Goal: Task Accomplishment & Management: Use online tool/utility

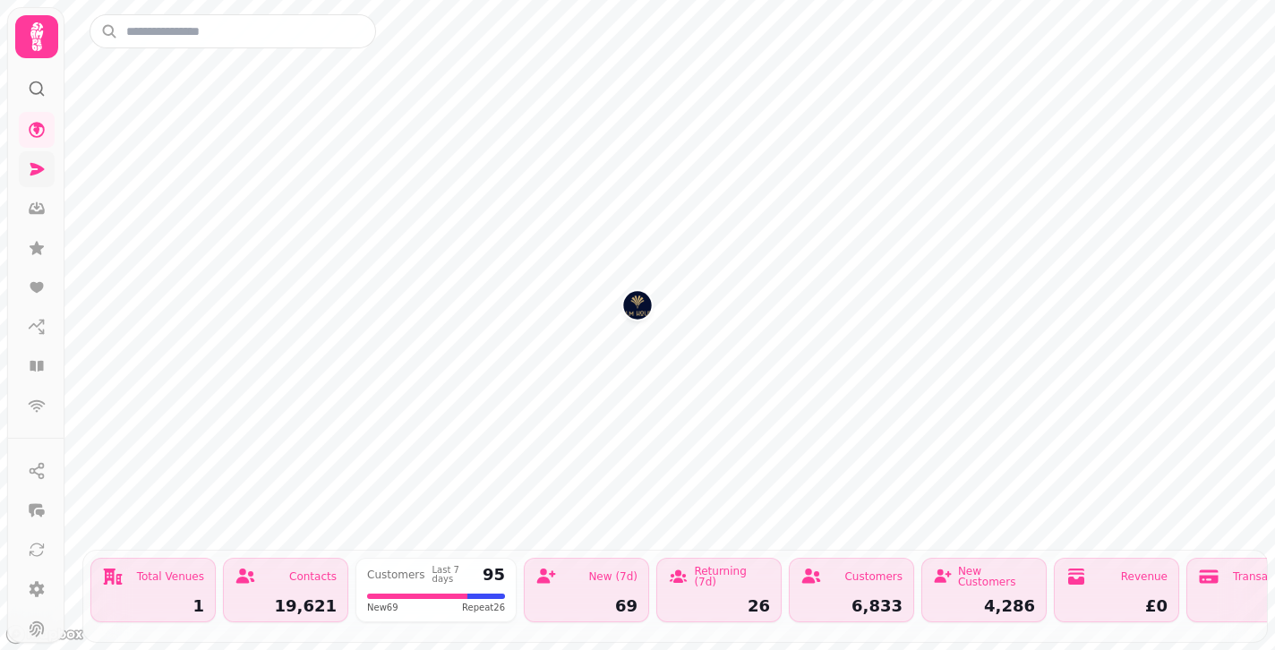
click at [31, 173] on icon at bounding box center [37, 169] width 14 height 13
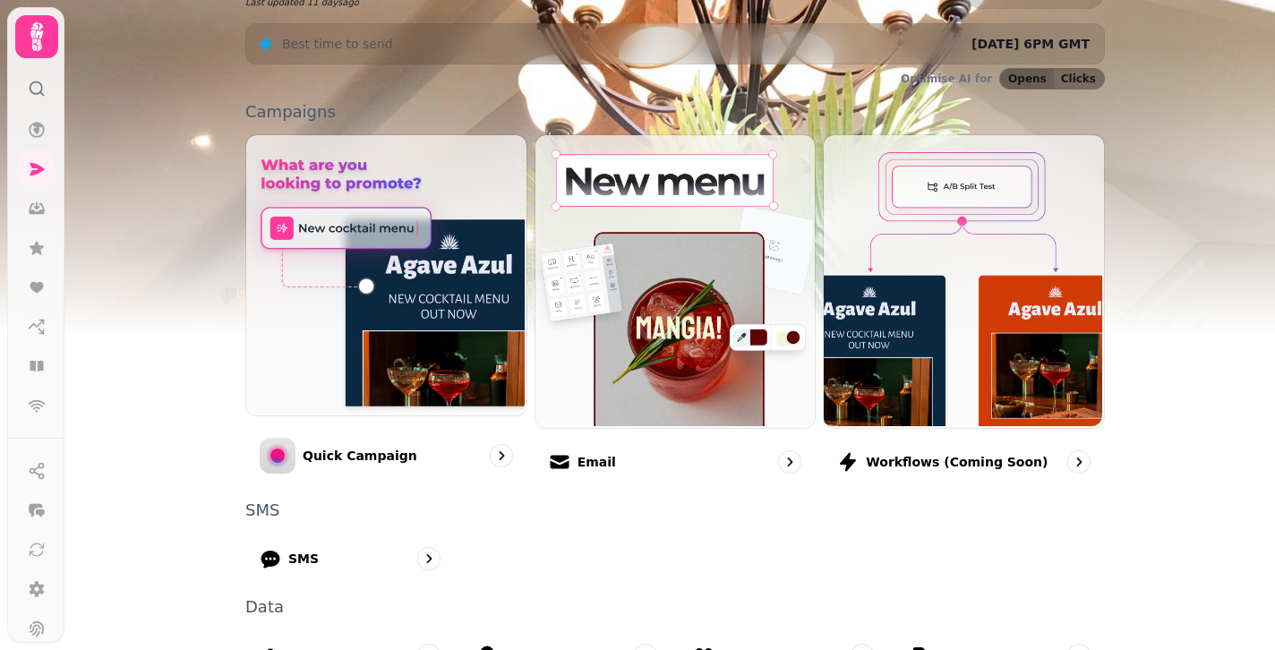
scroll to position [332, 0]
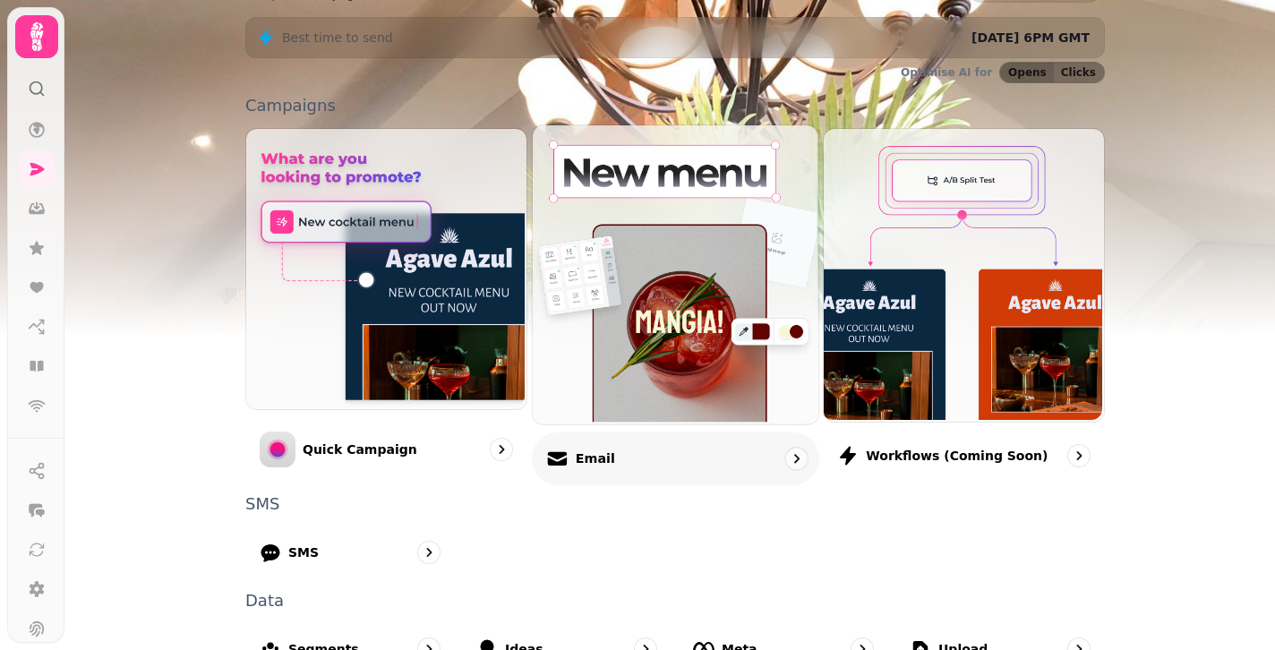
click at [593, 457] on p "Email" at bounding box center [594, 458] width 39 height 18
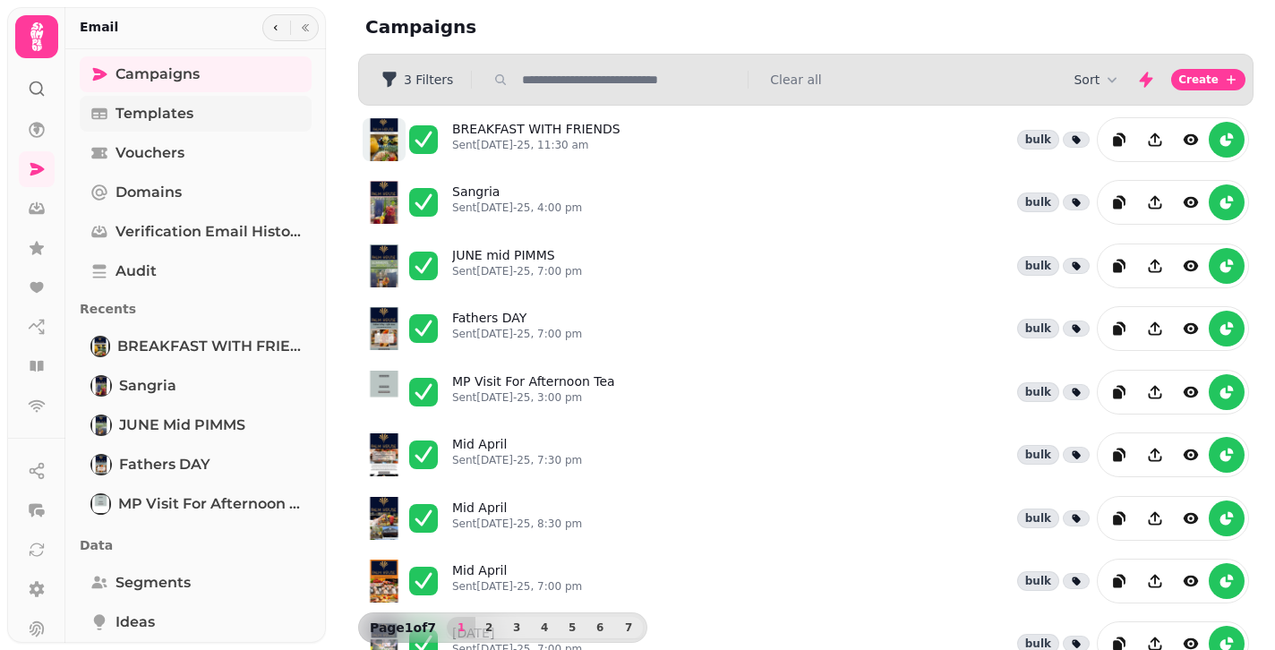
click at [171, 118] on span "Templates" at bounding box center [154, 113] width 78 height 21
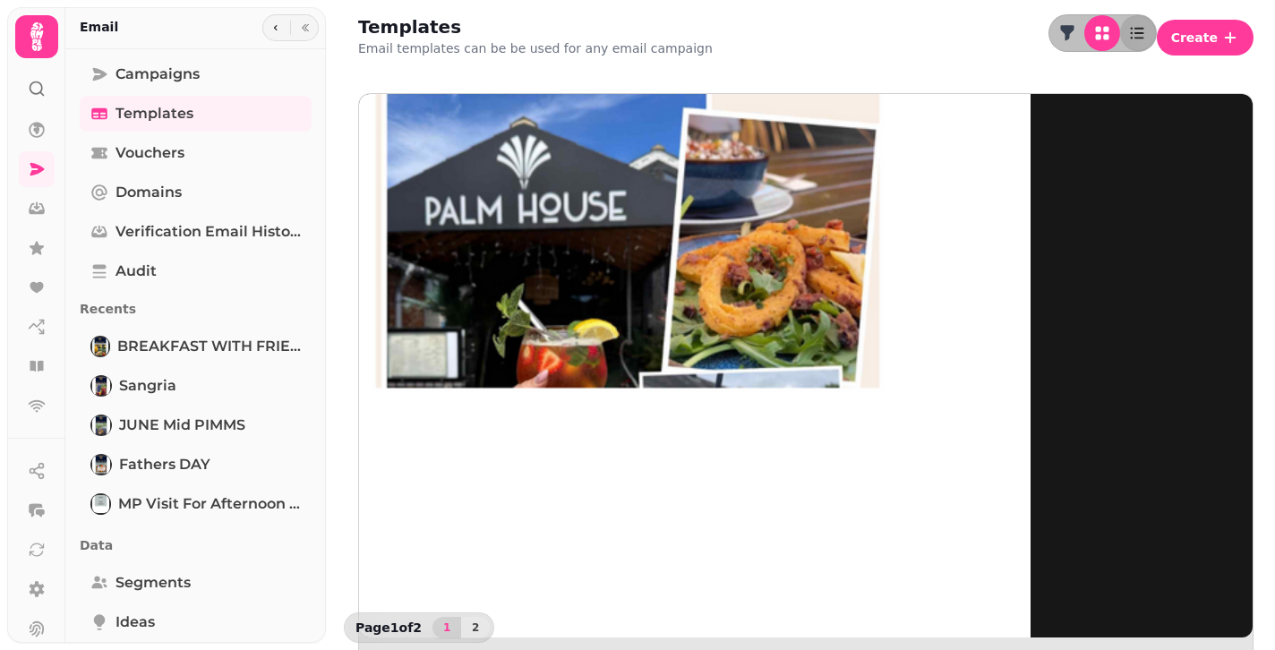
click at [415, 242] on img at bounding box center [628, 363] width 806 height 806
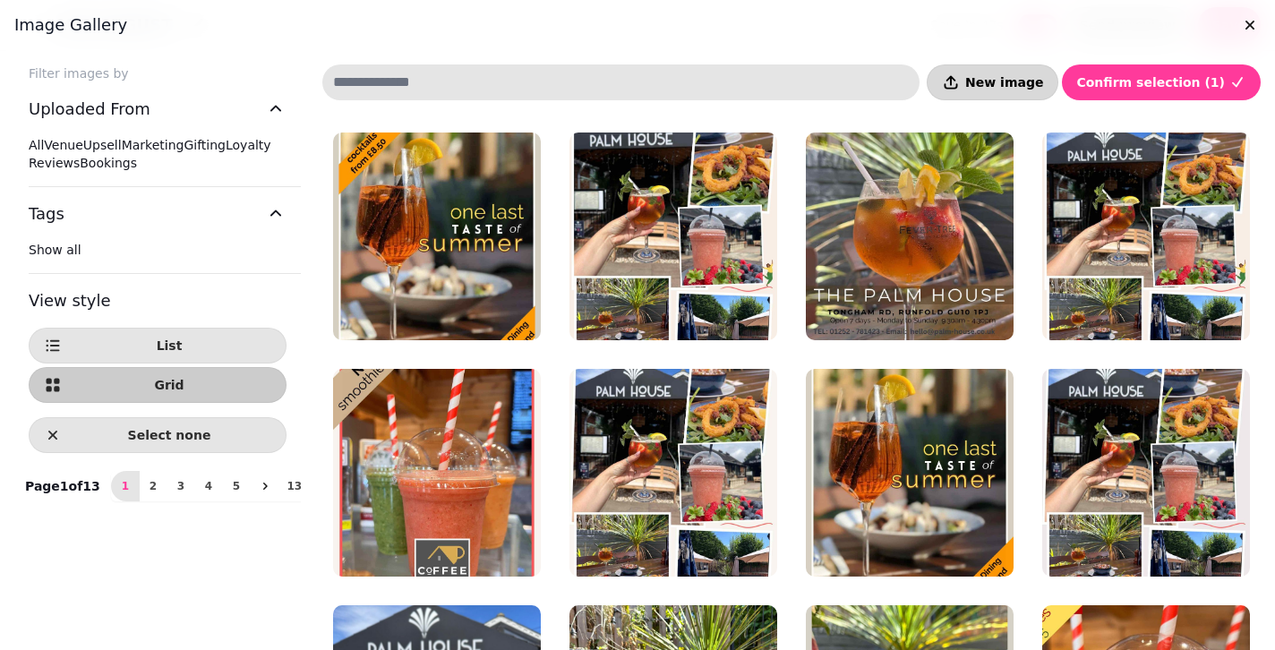
click at [1042, 82] on span "New image" at bounding box center [1004, 82] width 78 height 13
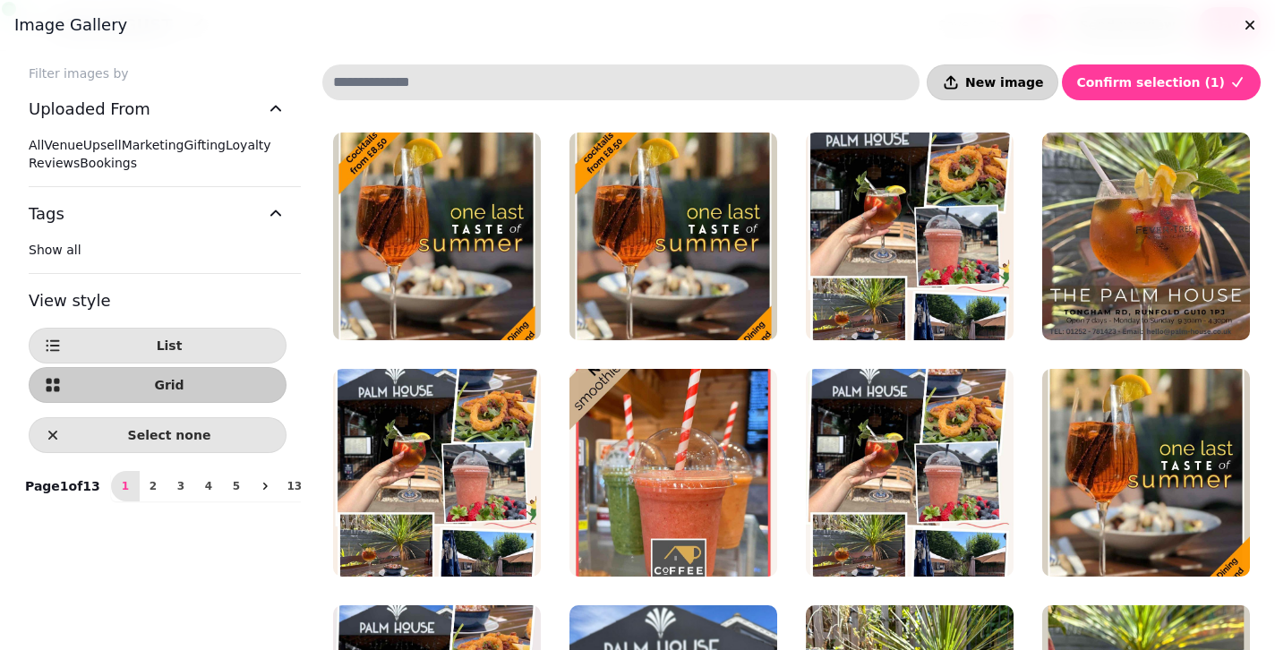
click at [1014, 85] on span "New image" at bounding box center [1004, 82] width 78 height 13
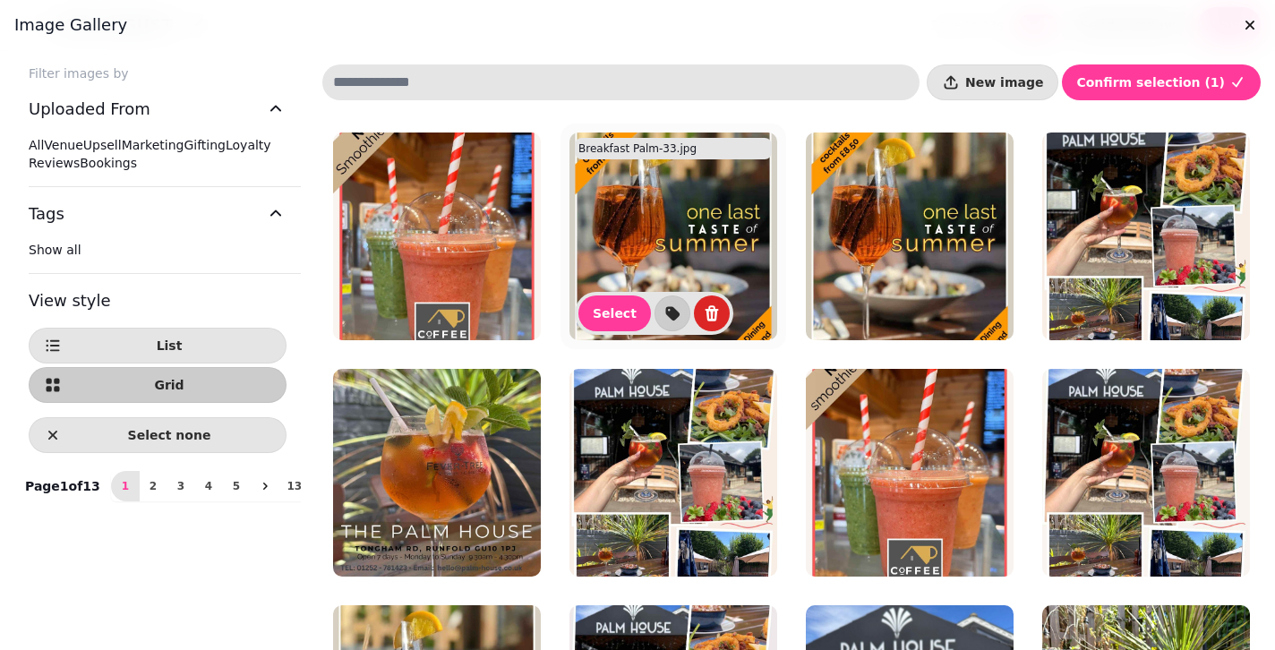
click at [695, 252] on img at bounding box center [673, 237] width 208 height 208
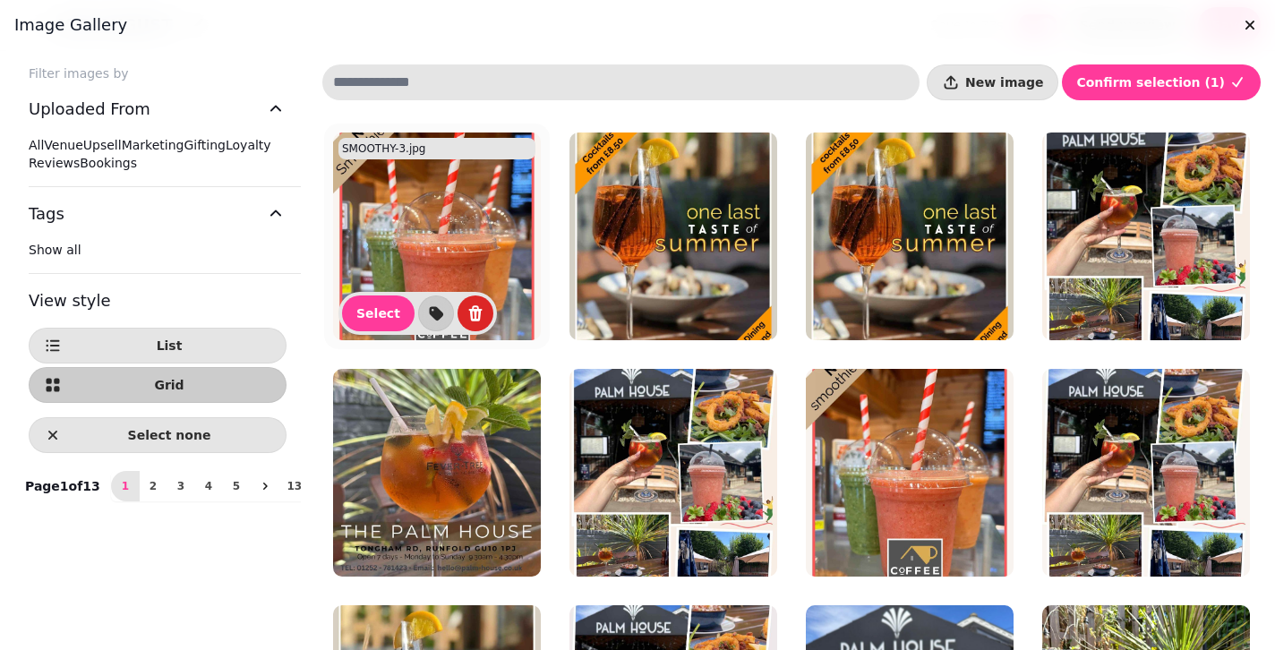
click at [426, 249] on img at bounding box center [437, 237] width 208 height 208
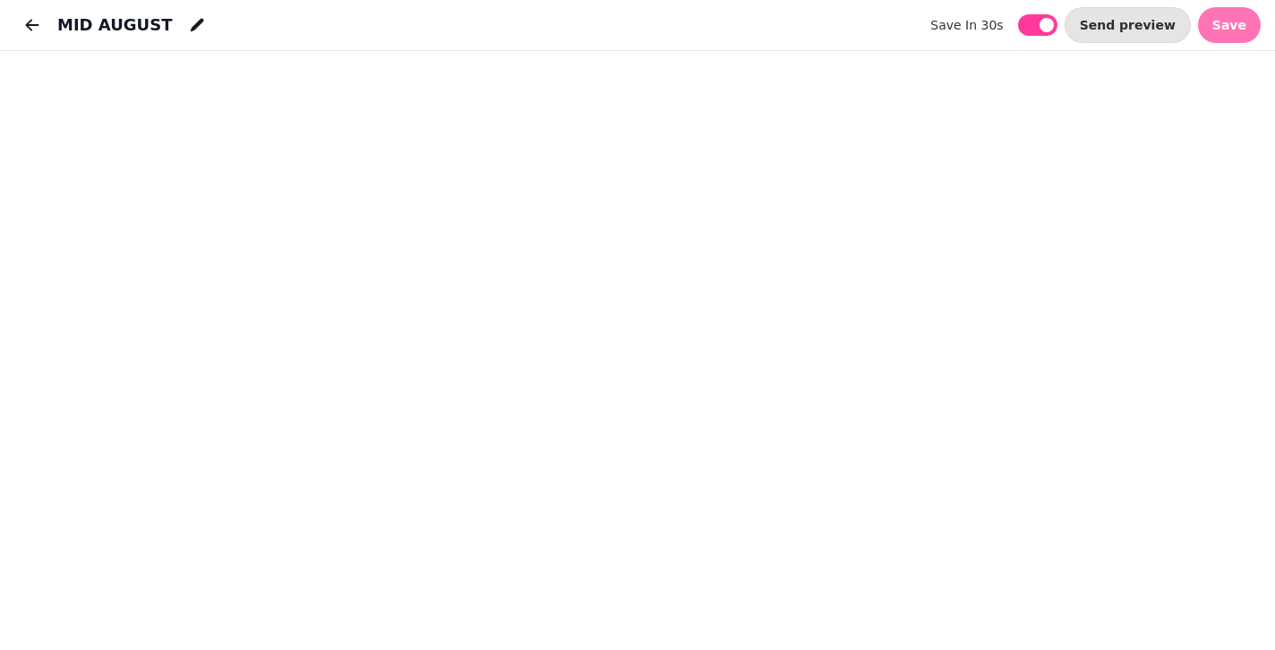
click at [1230, 26] on span "Save" at bounding box center [1229, 25] width 34 height 13
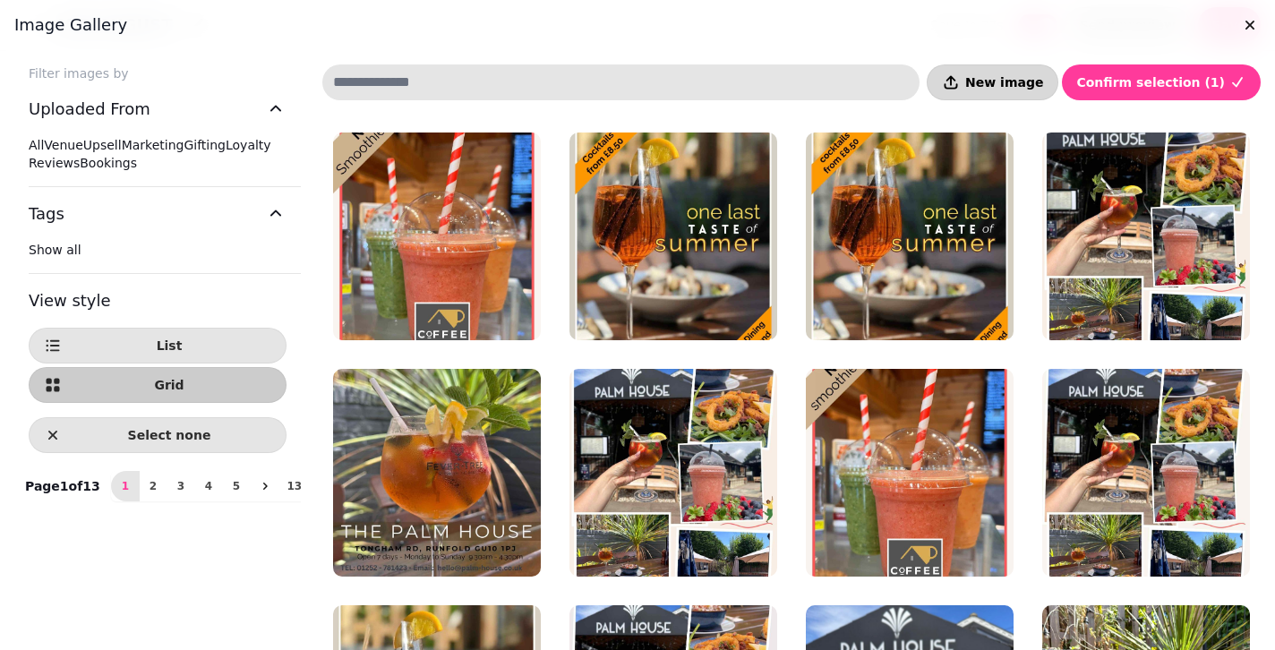
click at [1019, 81] on span "New image" at bounding box center [1004, 82] width 78 height 13
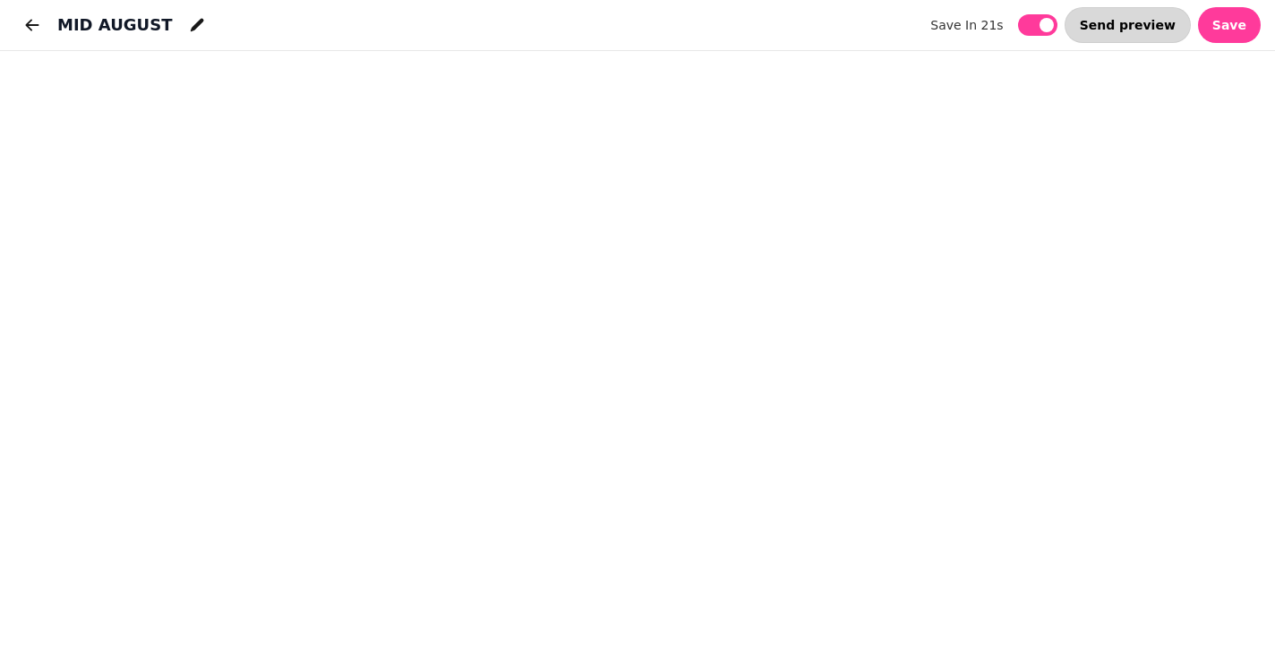
click at [1154, 37] on button "Send preview" at bounding box center [1128, 25] width 126 height 36
select select "**********"
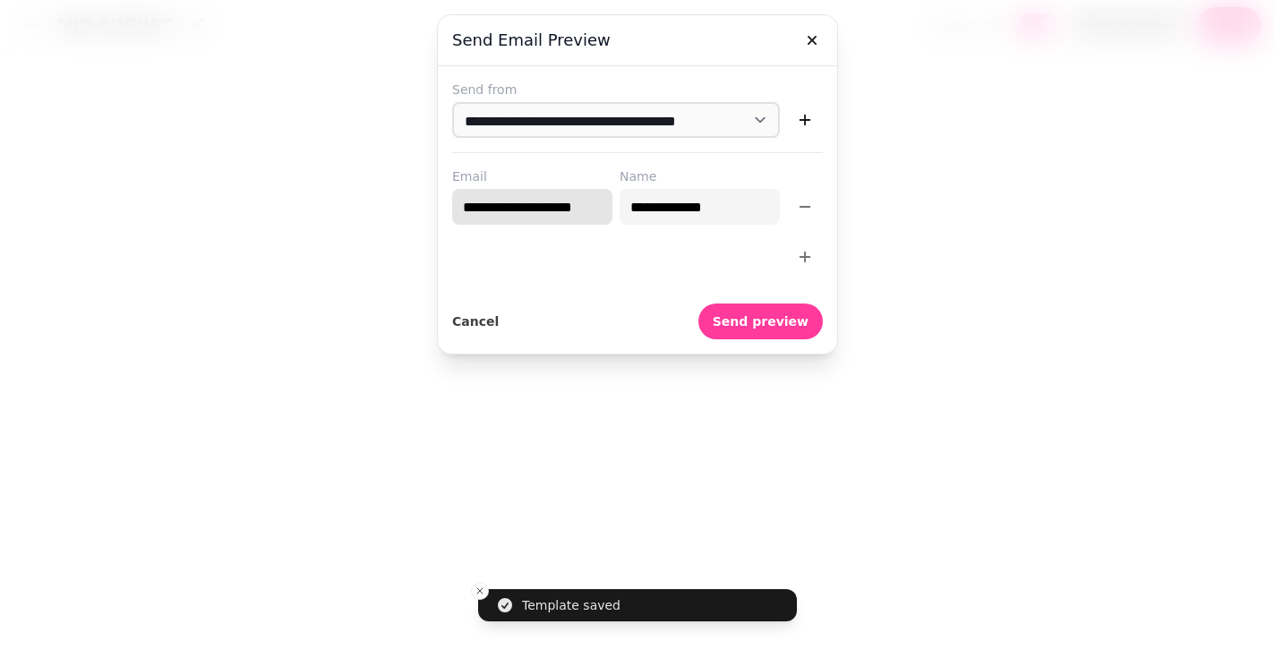
scroll to position [0, 28]
drag, startPoint x: 459, startPoint y: 210, endPoint x: 634, endPoint y: 210, distance: 174.6
click at [634, 210] on div "**********" at bounding box center [637, 195] width 371 height 57
type input "**********"
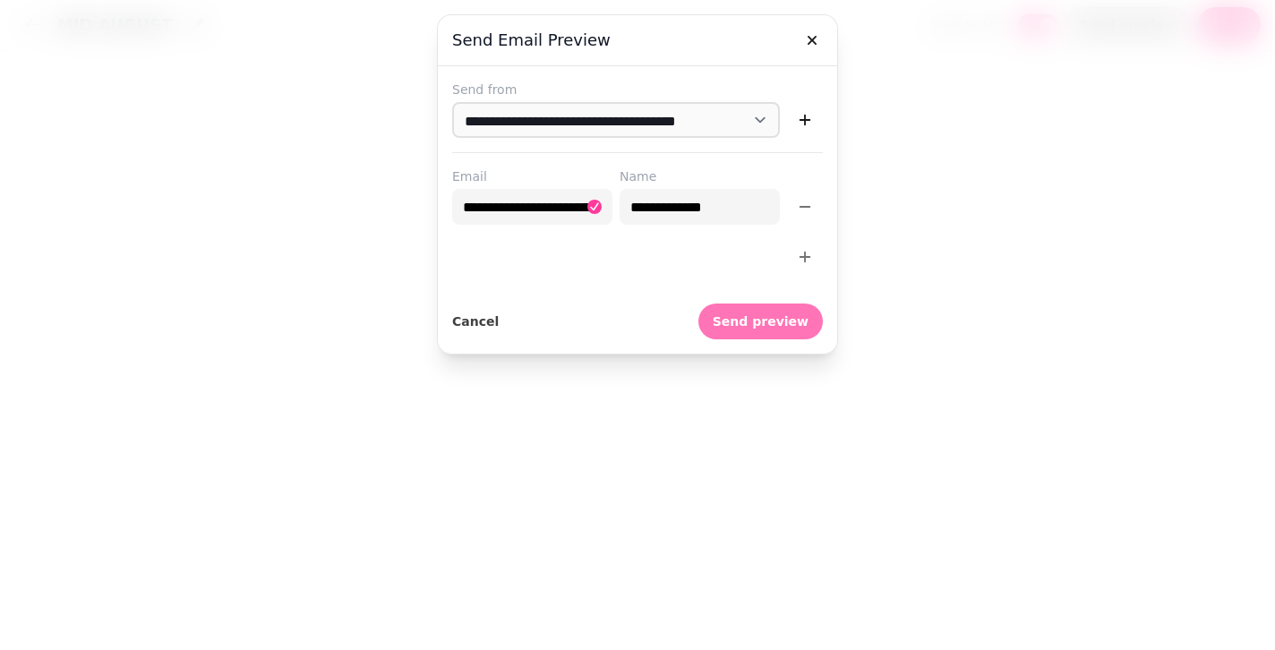
click at [746, 318] on span "Send preview" at bounding box center [761, 321] width 96 height 13
